Goal: Task Accomplishment & Management: Use online tool/utility

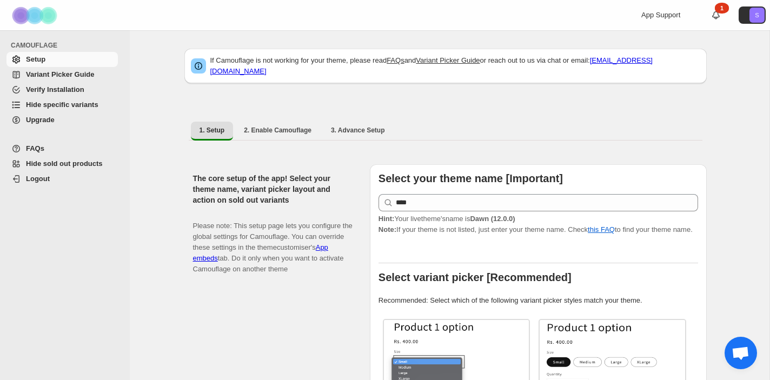
click at [63, 78] on span "Variant Picker Guide" at bounding box center [60, 74] width 68 height 8
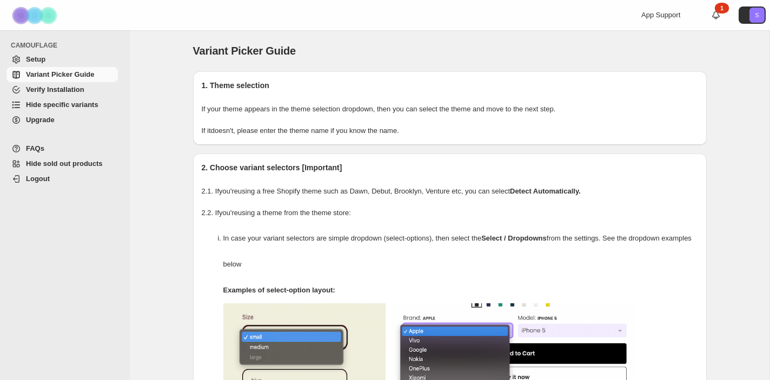
click at [71, 104] on span "Hide specific variants" at bounding box center [62, 105] width 72 height 8
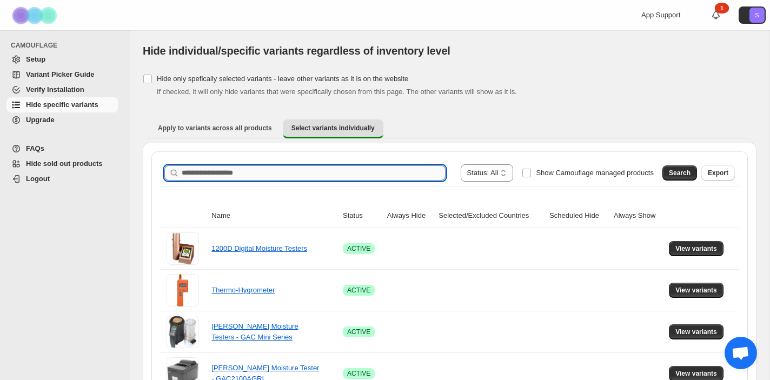
click at [288, 171] on input "Search product name" at bounding box center [314, 173] width 264 height 15
paste input "**********"
type input "**********"
click at [677, 170] on span "Search" at bounding box center [680, 173] width 22 height 9
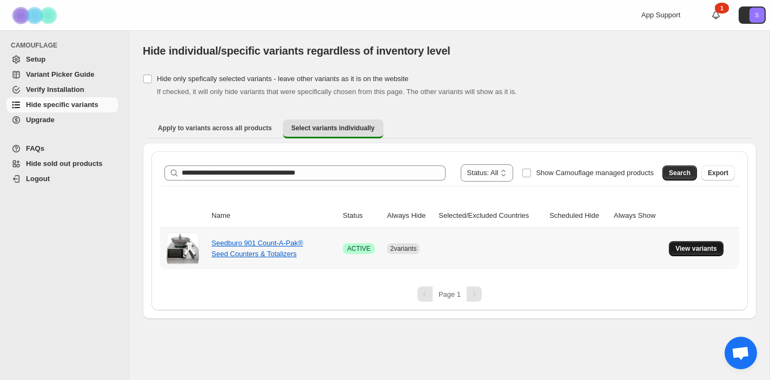
click at [688, 246] on span "View variants" at bounding box center [697, 249] width 42 height 9
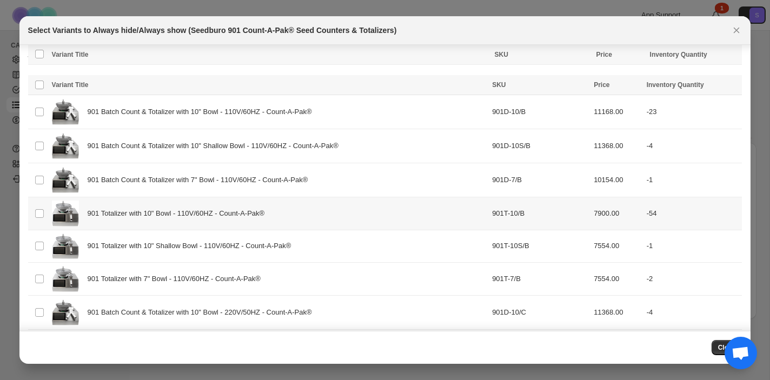
scroll to position [393, 0]
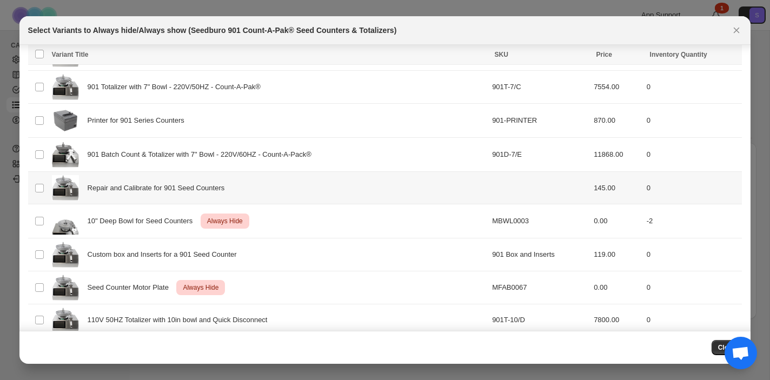
click at [524, 182] on td ":r6:" at bounding box center [540, 187] width 102 height 33
click at [510, 54] on span "Always hide" at bounding box center [499, 55] width 37 height 9
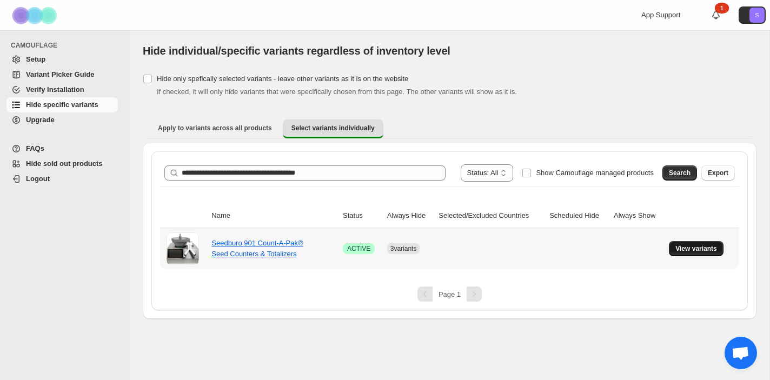
click at [705, 255] on button "View variants" at bounding box center [696, 248] width 55 height 15
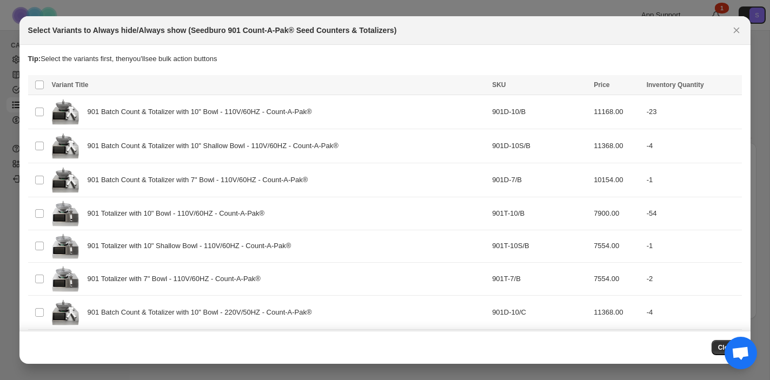
scroll to position [407, 0]
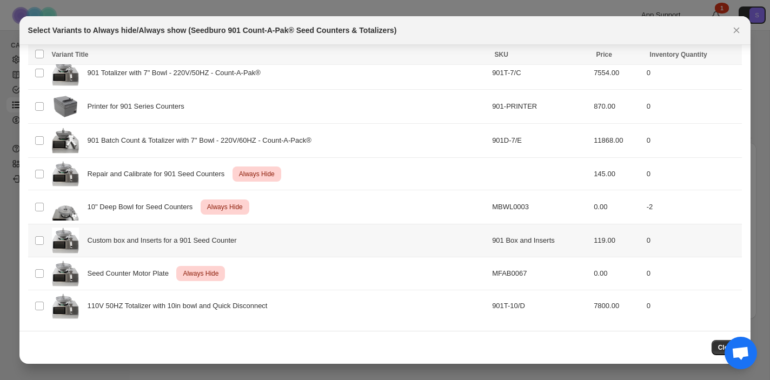
click at [441, 236] on div "Custom box and Inserts for a 901 Seed Counter" at bounding box center [269, 241] width 434 height 26
click at [510, 58] on span "Always hide" at bounding box center [499, 55] width 37 height 9
